Goal: Transaction & Acquisition: Purchase product/service

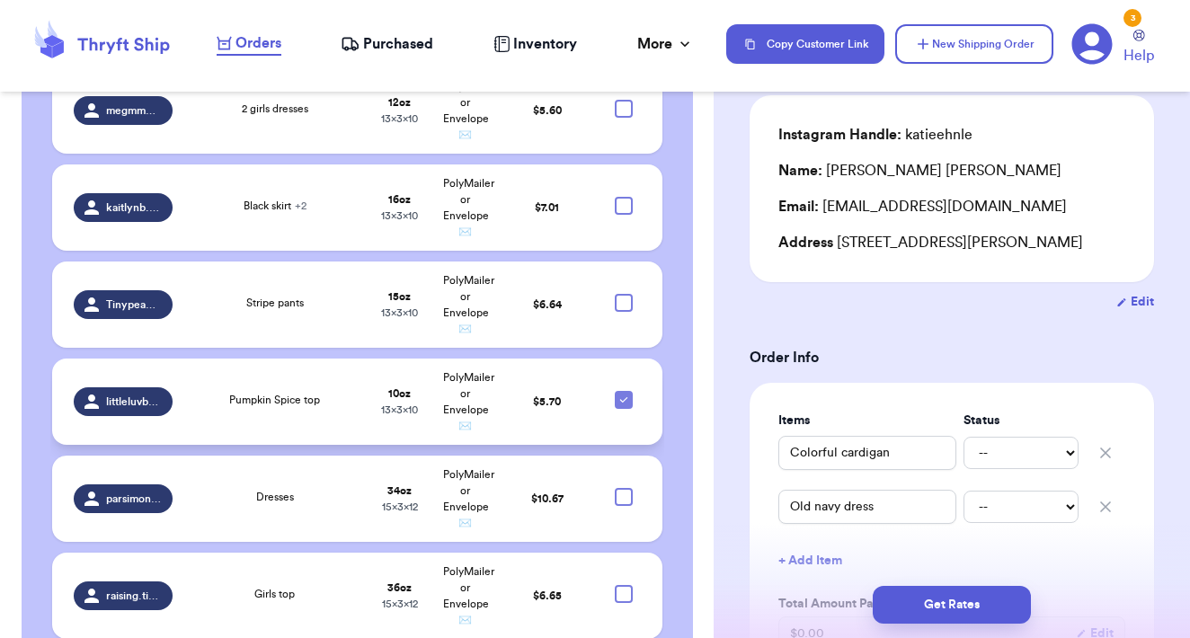
scroll to position [1421, 0]
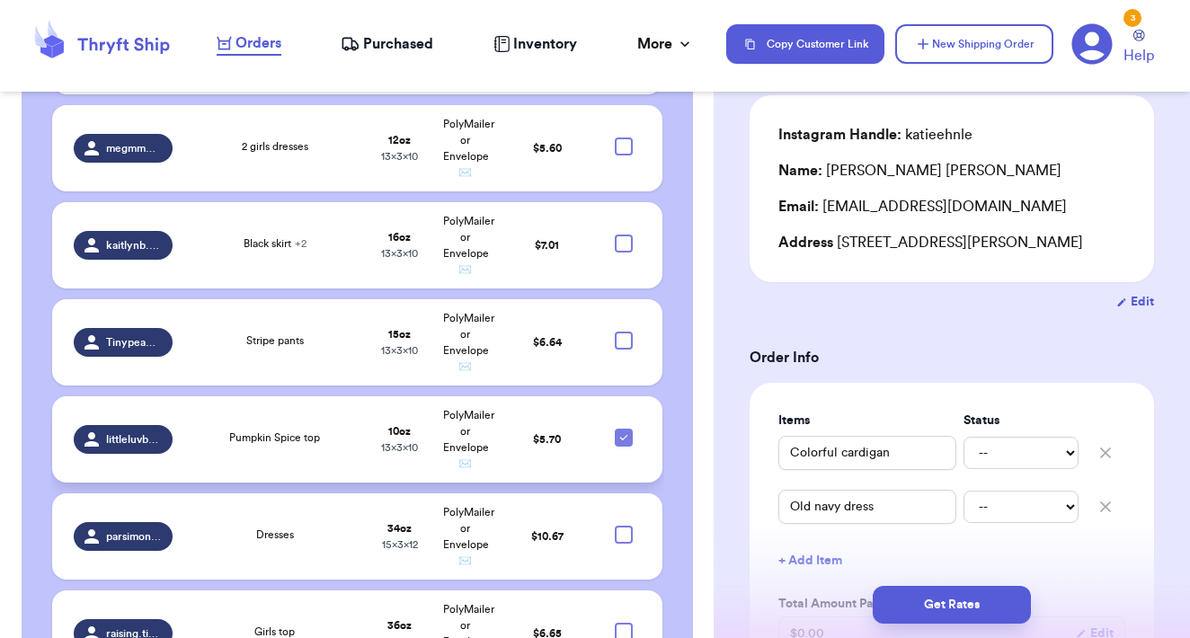
click at [626, 435] on icon at bounding box center [623, 437] width 7 height 5
click at [624, 428] on input "checkbox" at bounding box center [623, 428] width 1 height 1
checkbox input "false"
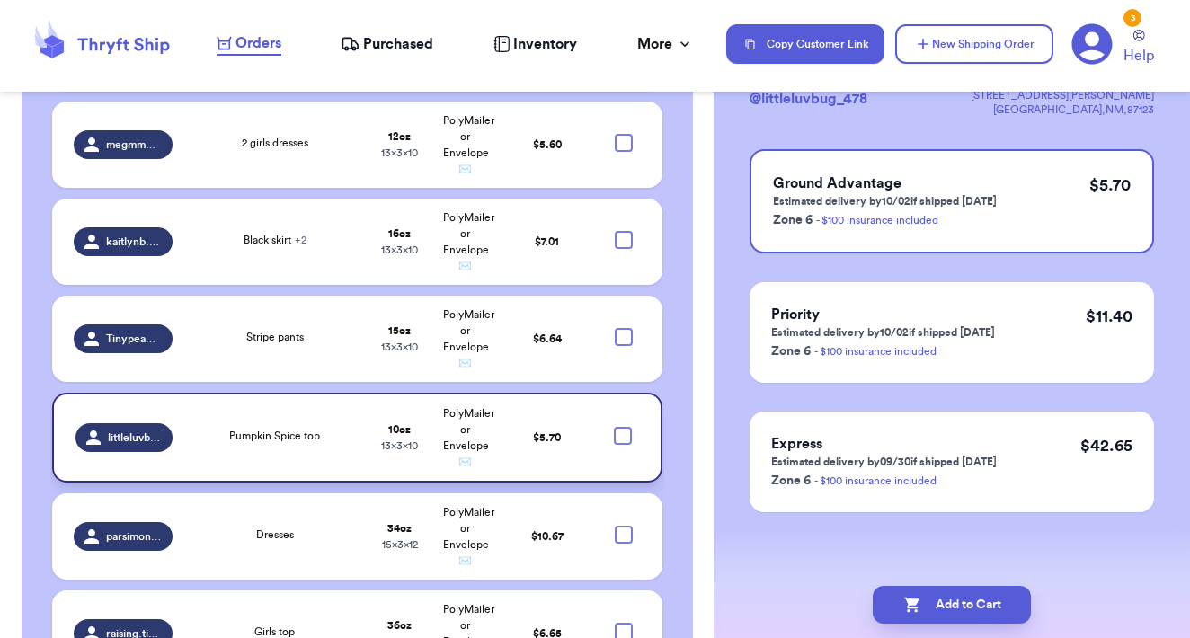
scroll to position [0, 0]
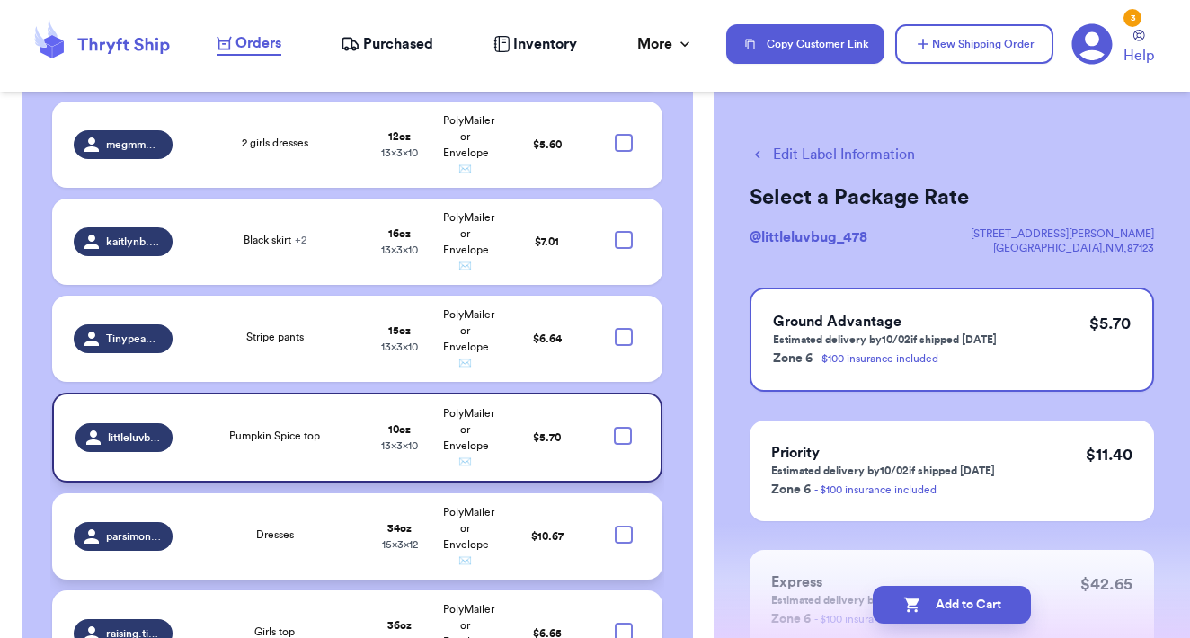
click at [621, 531] on div at bounding box center [624, 535] width 18 height 18
click at [623, 526] on input "checkbox" at bounding box center [623, 525] width 1 height 1
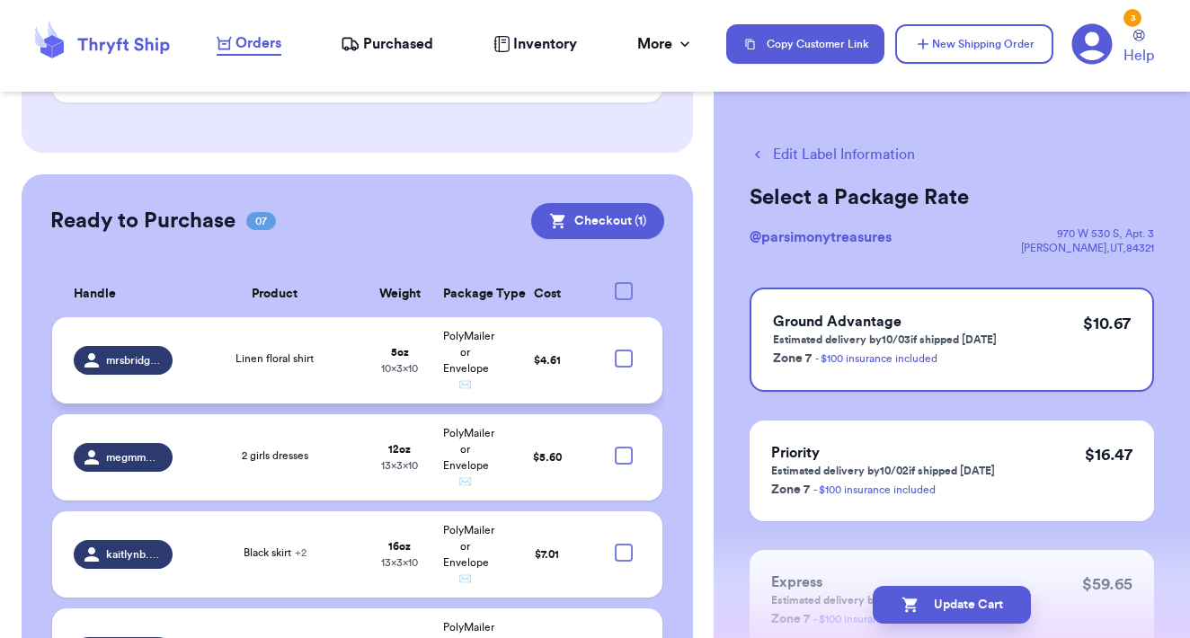
scroll to position [1100, 0]
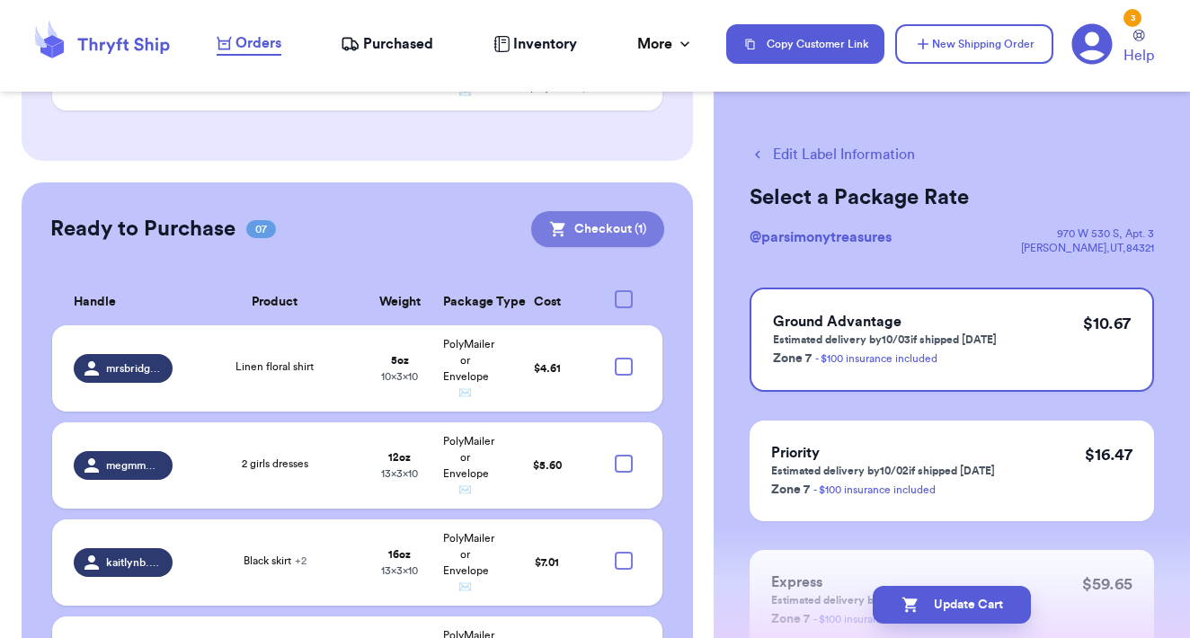
click at [600, 211] on button "Checkout ( 1 )" at bounding box center [597, 229] width 133 height 36
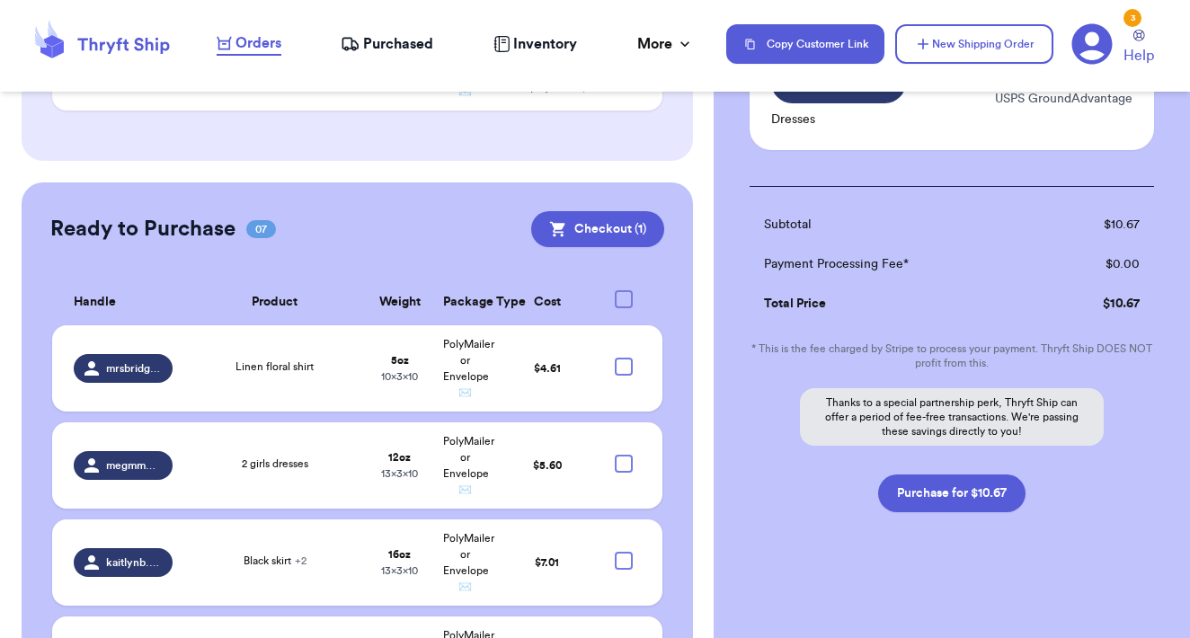
scroll to position [183, 0]
click at [916, 501] on button "Purchase for $10.67" at bounding box center [951, 494] width 147 height 38
checkbox input "false"
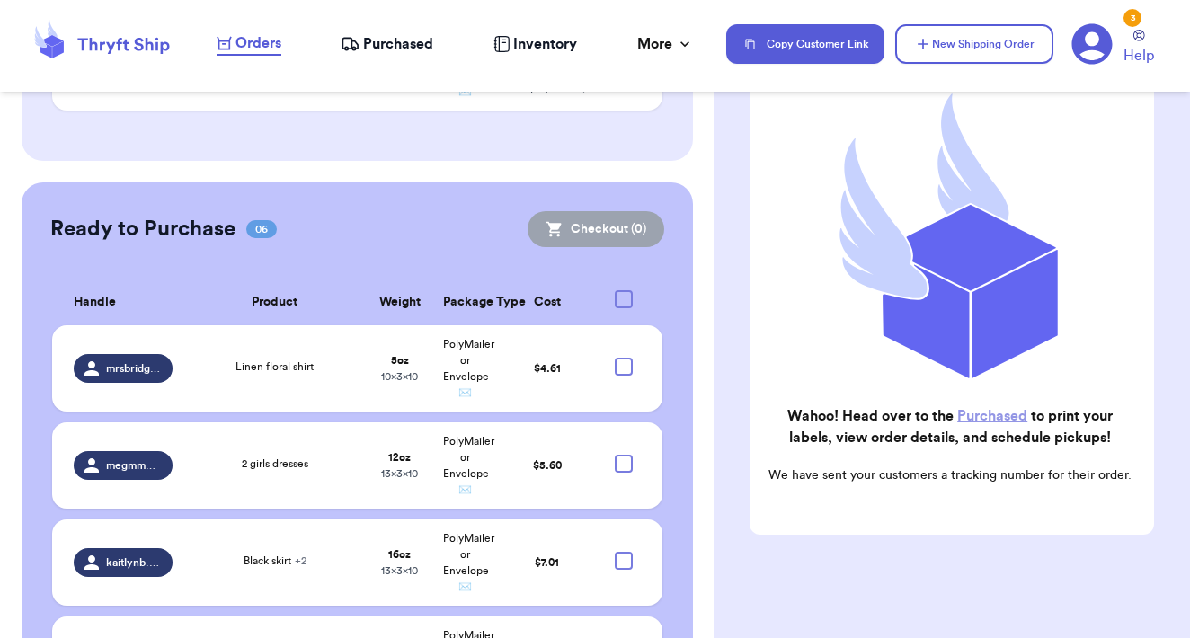
click at [971, 417] on link "Purchased" at bounding box center [992, 416] width 70 height 14
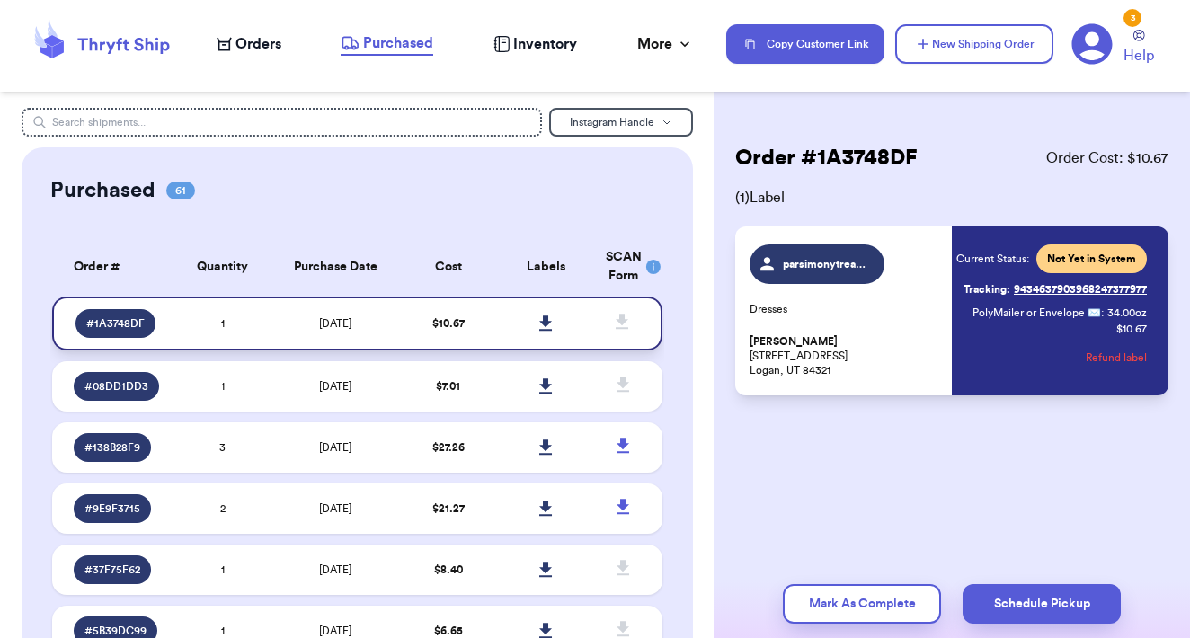
click at [542, 331] on icon at bounding box center [545, 322] width 13 height 15
click at [263, 46] on span "Orders" at bounding box center [258, 44] width 46 height 22
